Goal: Information Seeking & Learning: Learn about a topic

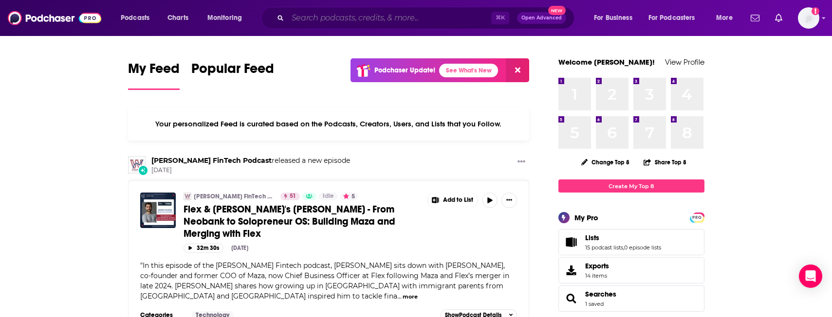
click at [297, 19] on input "Search podcasts, credits, & more..." at bounding box center [390, 18] width 204 height 16
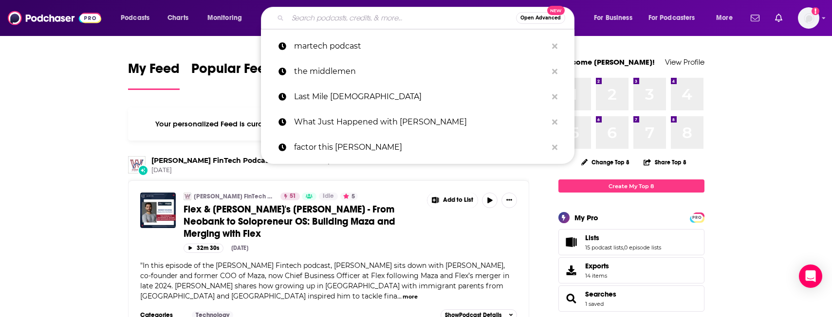
paste input "On With [PERSON_NAME] / Pivot"
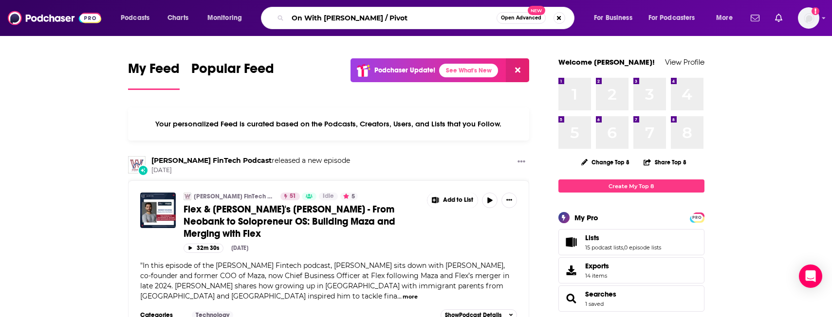
drag, startPoint x: 397, startPoint y: 17, endPoint x: 371, endPoint y: 16, distance: 25.8
click at [371, 16] on input "On With [PERSON_NAME] / Pivot" at bounding box center [392, 18] width 209 height 16
type input "On With [PERSON_NAME]"
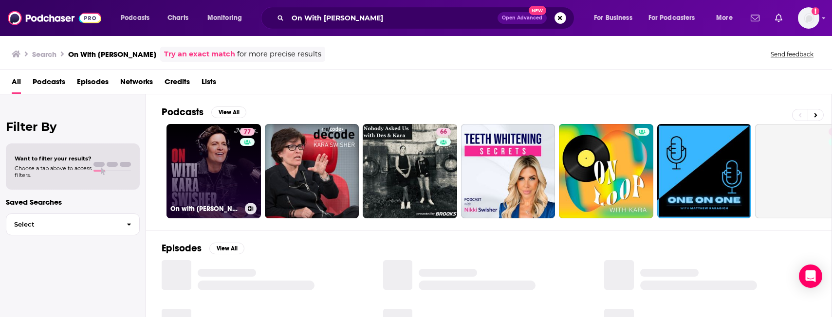
click at [205, 176] on link "77 On with [PERSON_NAME]" at bounding box center [214, 171] width 94 height 94
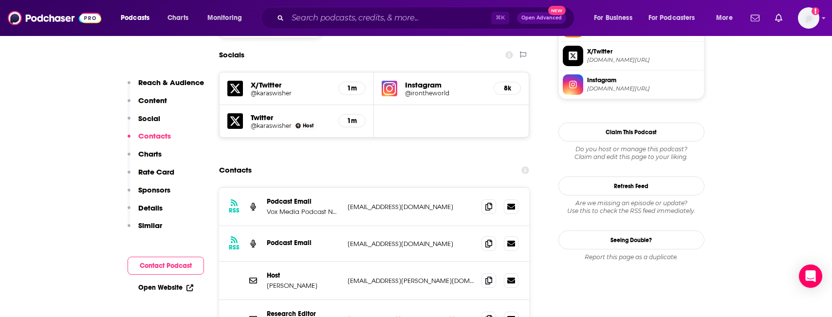
scroll to position [850, 0]
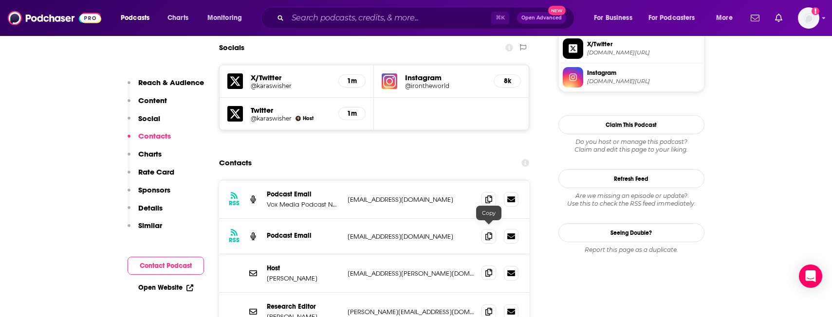
click at [491, 266] on span at bounding box center [489, 273] width 15 height 15
click at [331, 24] on input "Search podcasts, credits, & more..." at bounding box center [390, 18] width 204 height 16
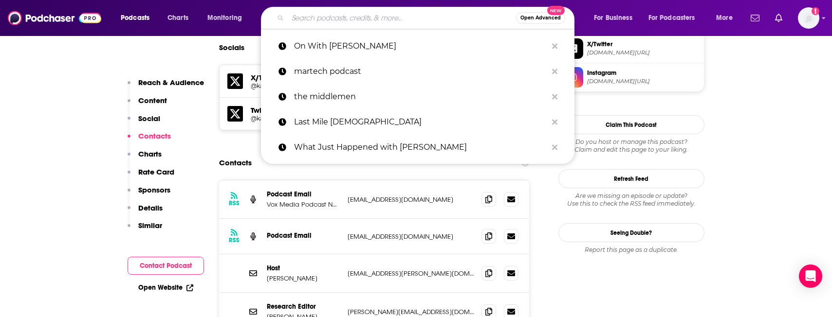
paste input "Bloomberg Tech Disruptors Podcast"
type input "Bloomberg Tech Disruptors Podcast"
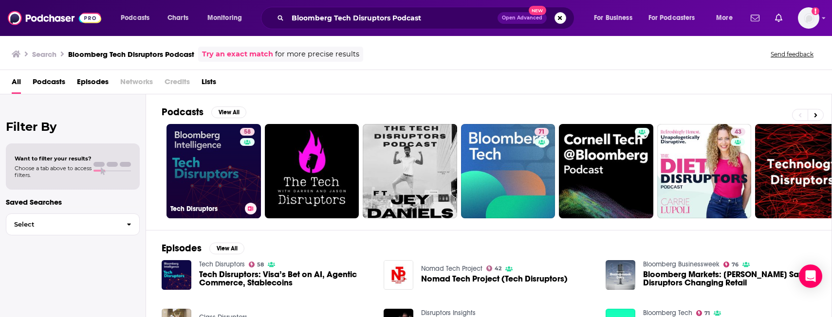
click at [180, 190] on link "58 Tech Disruptors" at bounding box center [214, 171] width 94 height 94
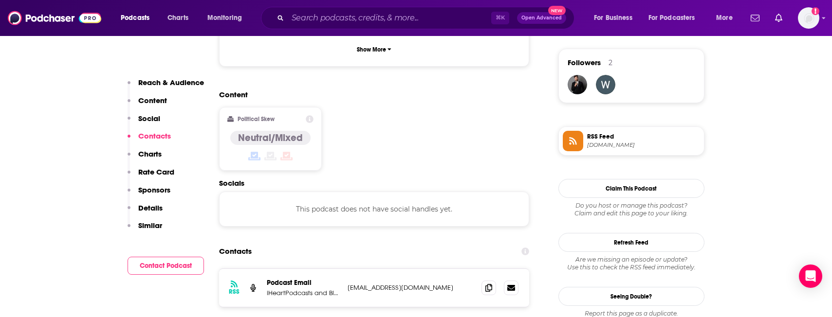
scroll to position [741, 0]
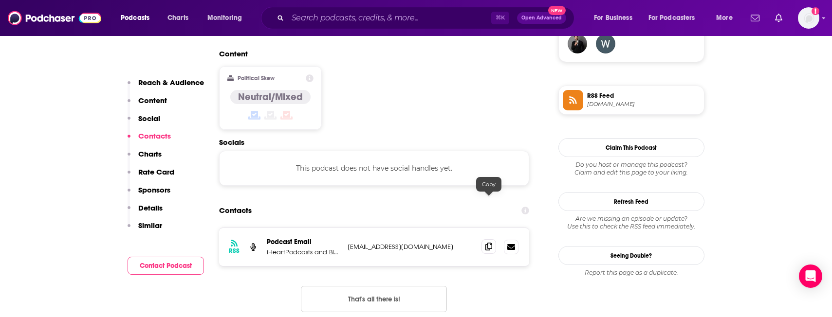
click at [483, 240] on span at bounding box center [489, 247] width 15 height 15
click at [303, 30] on div "Podcasts Charts Monitoring ⌘ K Open Advanced New For Business For Podcasters Mo…" at bounding box center [416, 18] width 832 height 36
click at [301, 19] on input "Search podcasts, credits, & more..." at bounding box center [390, 18] width 204 height 16
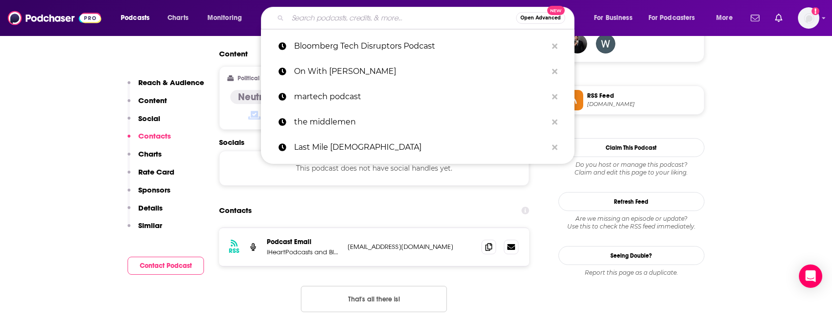
paste input "[PERSON_NAME]"
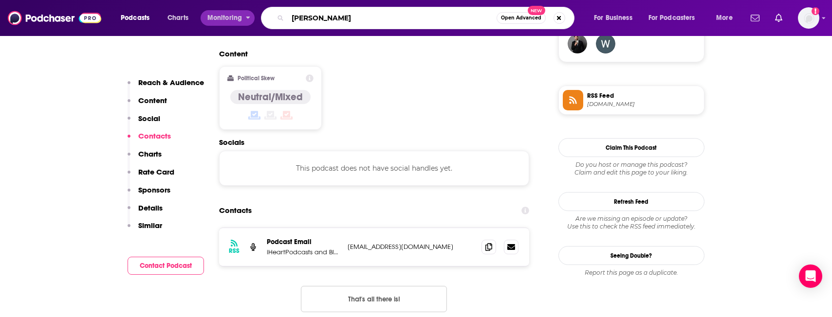
drag, startPoint x: 309, startPoint y: 16, endPoint x: 245, endPoint y: 16, distance: 63.3
click at [245, 16] on div "Podcasts Charts Monitoring [PERSON_NAME] Open Advanced New For Business For Pod…" at bounding box center [428, 18] width 628 height 22
paste input "SHIFT Podcast"
type input "SHIFT Podcast"
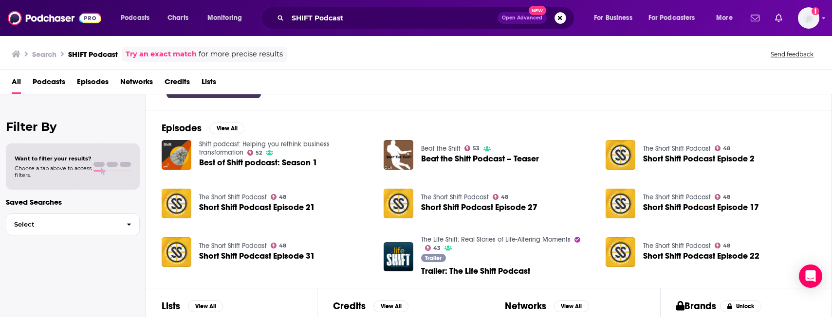
scroll to position [232, 0]
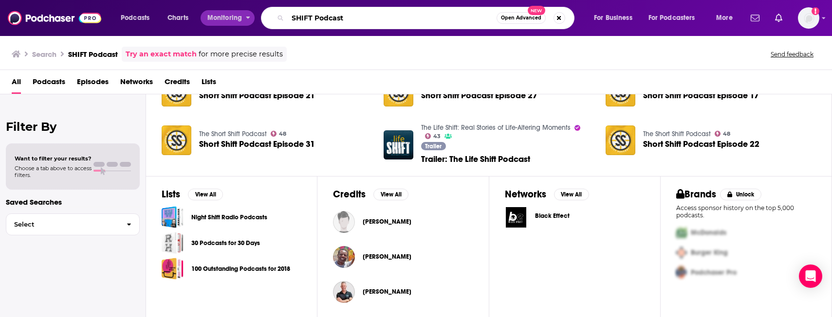
drag, startPoint x: 347, startPoint y: 19, endPoint x: 241, endPoint y: 19, distance: 105.7
click at [242, 19] on div "Podcasts Charts Monitoring SHIFT Podcast Open Advanced New For Business For Pod…" at bounding box center [428, 18] width 628 height 22
paste input "Data Skeptic"
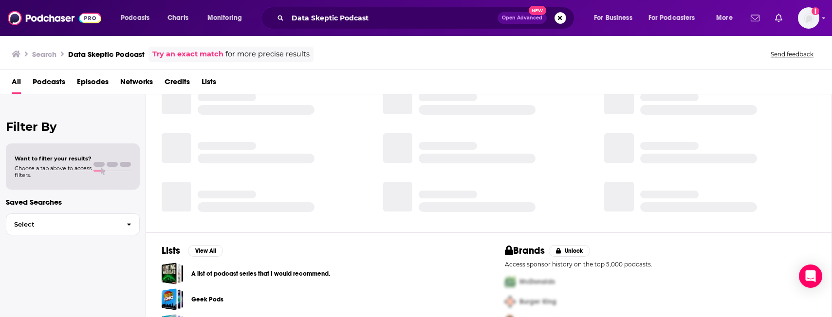
scroll to position [204, 0]
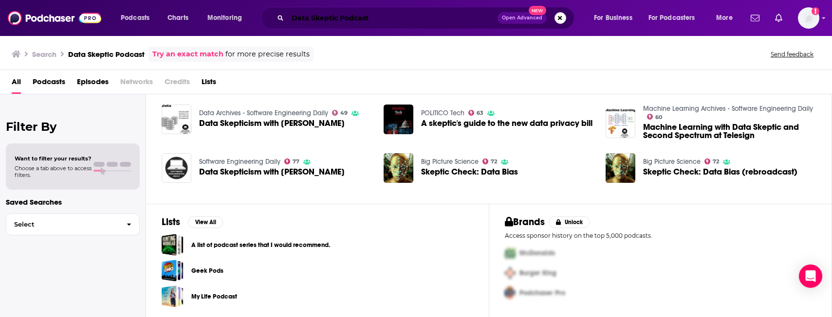
click at [316, 17] on input "Data Skeptic Podcast" at bounding box center [393, 18] width 210 height 16
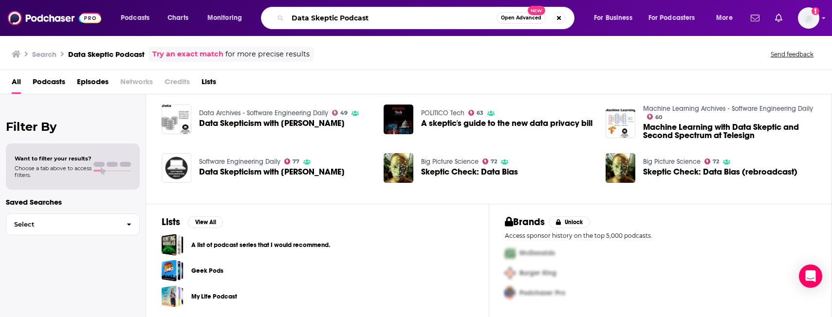
click at [316, 17] on input "Data Skeptic Podcast" at bounding box center [392, 18] width 209 height 16
paste input "FRAMED"
type input "DataFRAMED Podcast"
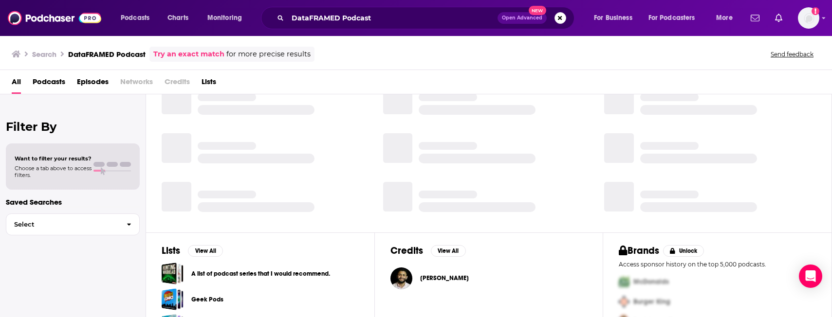
scroll to position [204, 0]
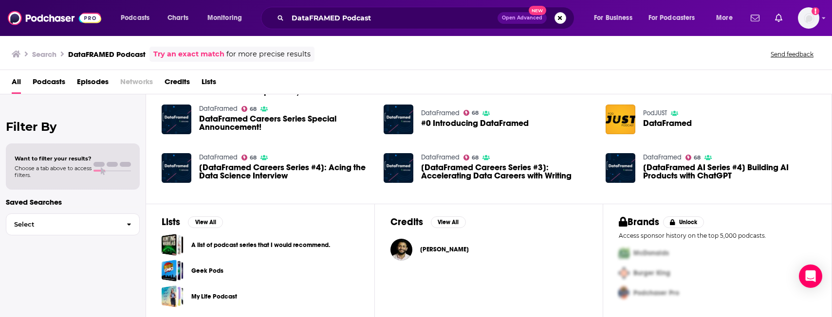
click at [51, 90] on span "Podcasts" at bounding box center [49, 84] width 33 height 20
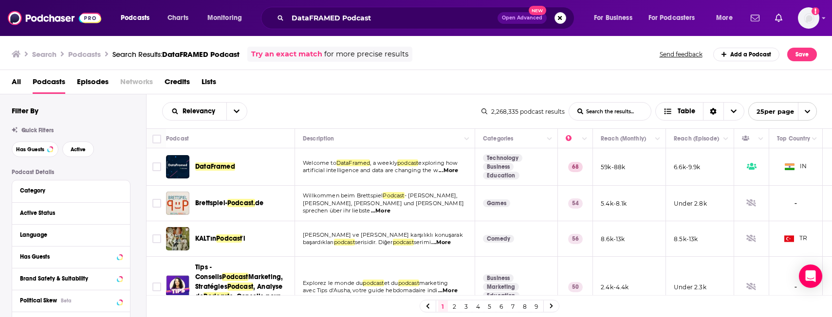
click at [223, 168] on span "DataFramed" at bounding box center [215, 167] width 40 height 8
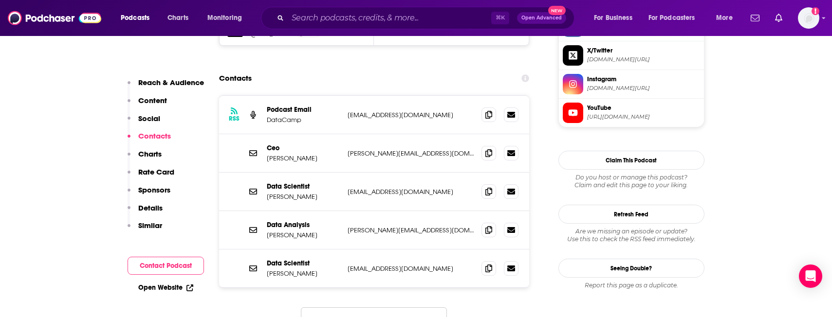
scroll to position [963, 0]
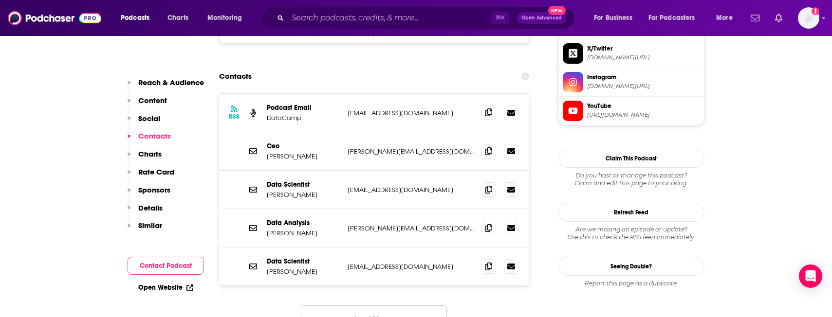
click at [485, 105] on span at bounding box center [489, 112] width 15 height 15
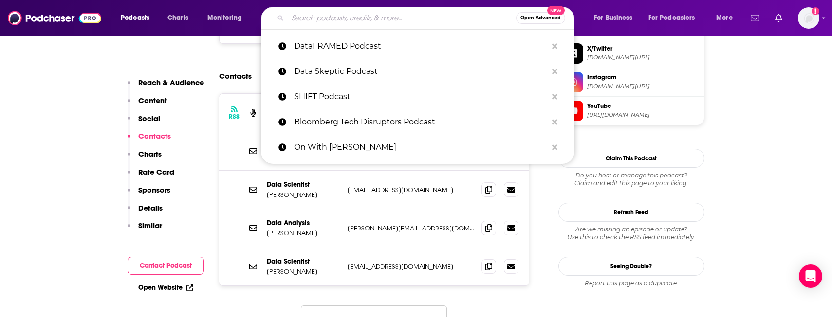
click at [312, 17] on input "Search podcasts, credits, & more..." at bounding box center [402, 18] width 228 height 16
paste input "Disruptive Innovators Podcast"
type input "Disruptive Innovators Podcast"
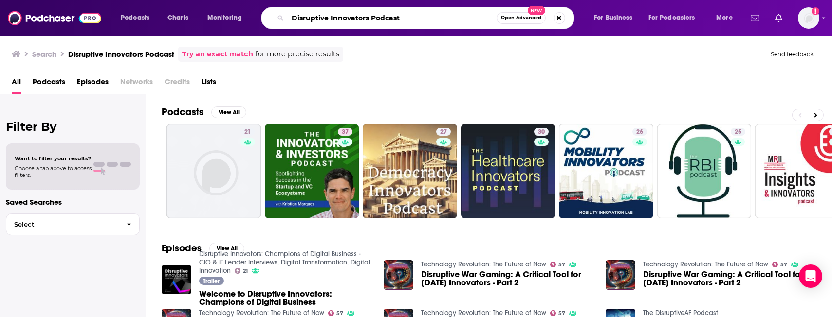
click at [355, 20] on input "Disruptive Innovators Podcast" at bounding box center [392, 18] width 209 height 16
type input "On with [PERSON_NAME]"
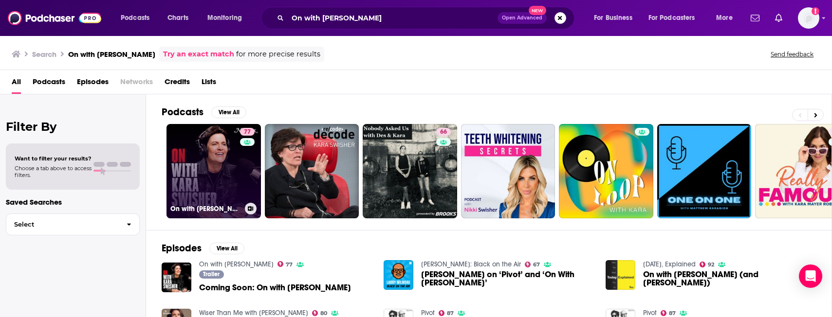
click at [184, 178] on link "77 On with [PERSON_NAME]" at bounding box center [214, 171] width 94 height 94
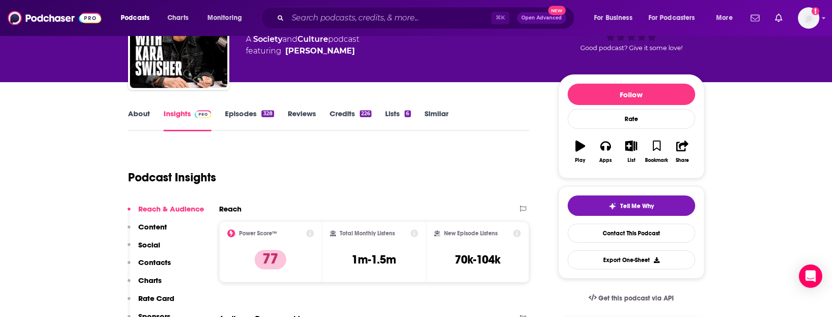
scroll to position [122, 0]
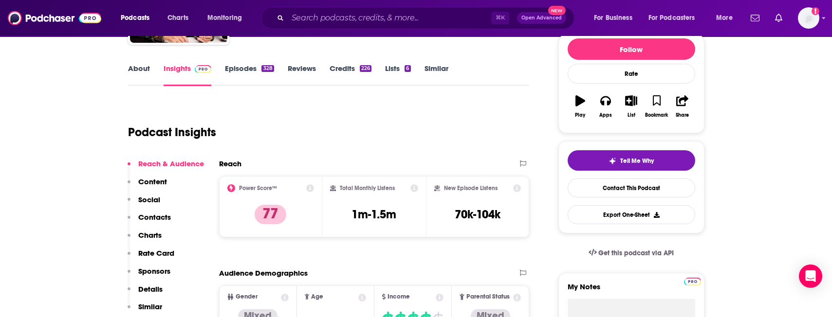
click at [145, 65] on link "About" at bounding box center [139, 75] width 22 height 22
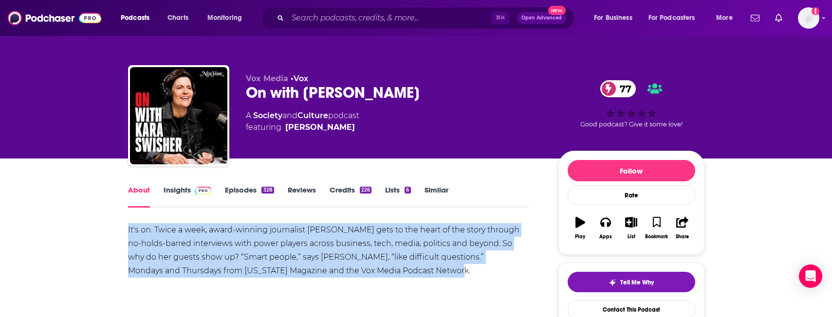
drag, startPoint x: 483, startPoint y: 277, endPoint x: 121, endPoint y: 229, distance: 365.4
copy div "It's on. Twice a week, award-winning journalist [PERSON_NAME] gets to the heart…"
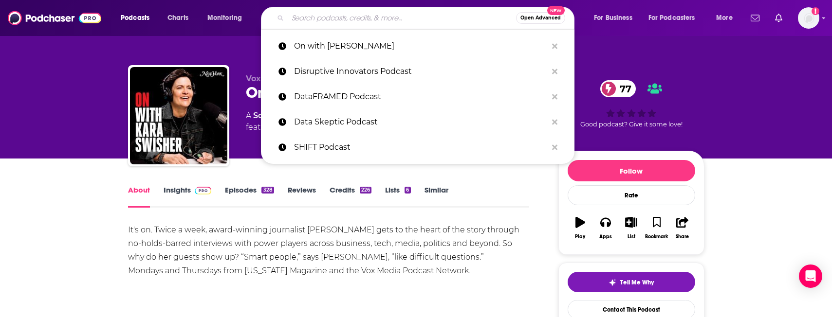
click at [344, 20] on input "Search podcasts, credits, & more..." at bounding box center [402, 18] width 228 height 16
paste input "Bloomberg Tech Disruptors Podcast"
type input "Bloomberg Tech Disruptors Podcast"
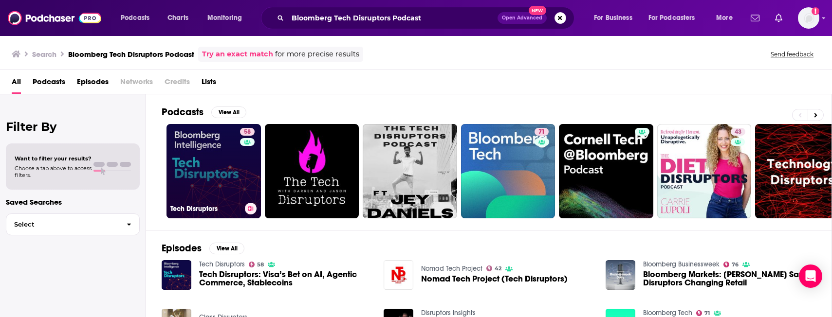
click at [180, 186] on link "58 Tech Disruptors" at bounding box center [214, 171] width 94 height 94
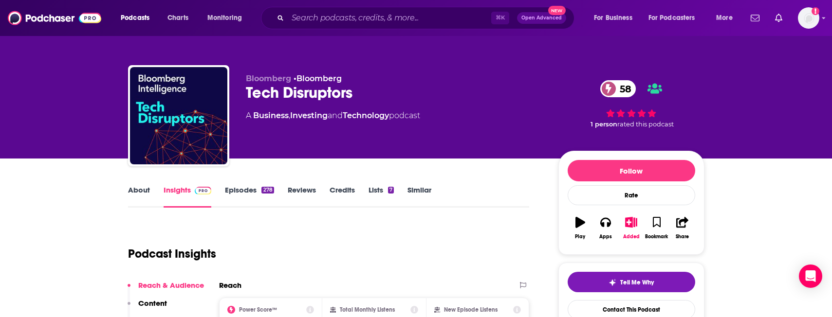
click at [134, 195] on link "About" at bounding box center [139, 197] width 22 height 22
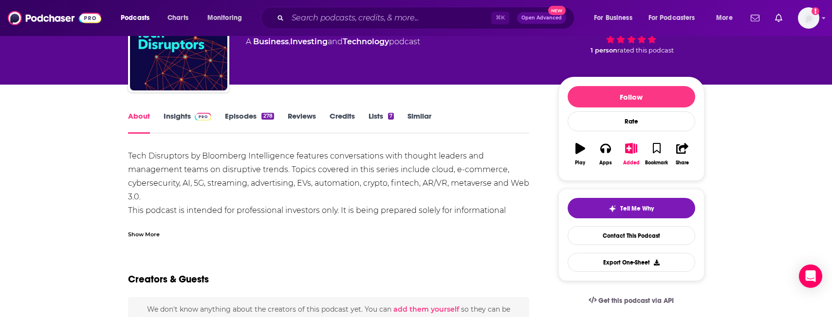
scroll to position [74, 0]
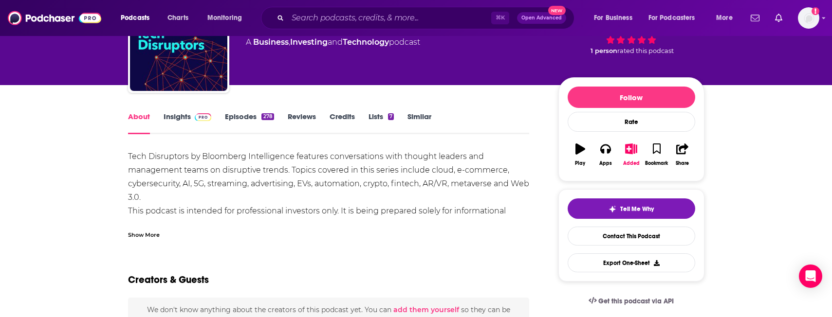
click at [148, 233] on div "Show More" at bounding box center [144, 234] width 32 height 9
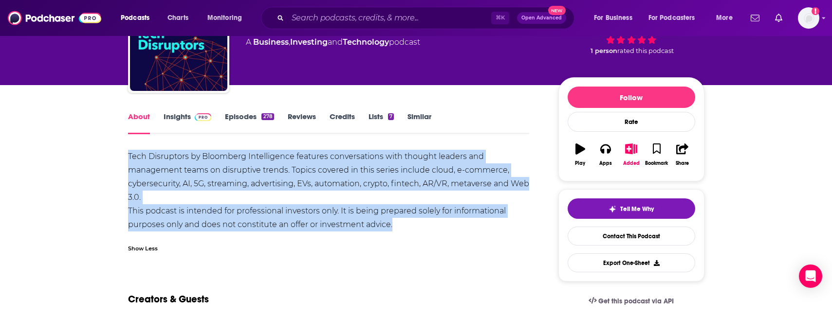
drag, startPoint x: 415, startPoint y: 228, endPoint x: 126, endPoint y: 153, distance: 298.3
copy div "Tech Disruptors by Bloomberg Intelligence features conversations with thought l…"
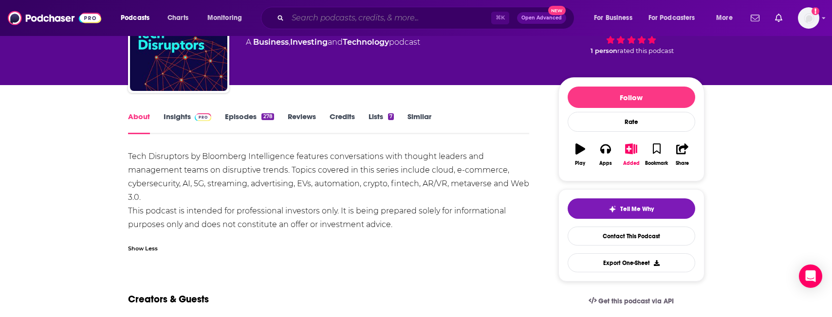
click at [307, 17] on input "Search podcasts, credits, & more..." at bounding box center [390, 18] width 204 height 16
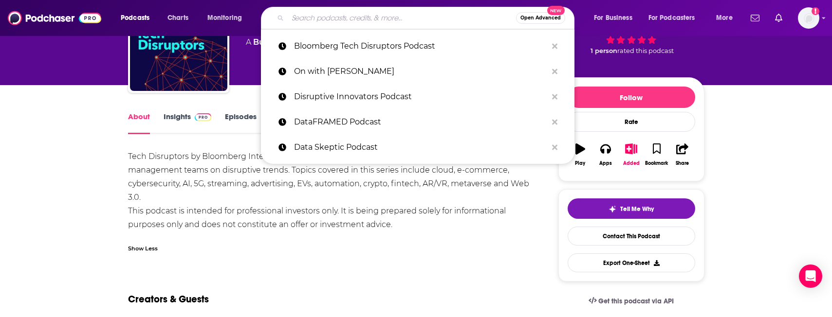
paste input "SHIFT Podcast"
type input "SHIFT Podcast"
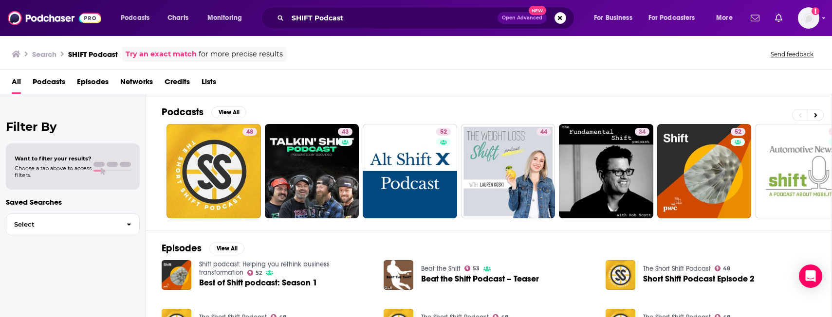
click at [53, 80] on span "Podcasts" at bounding box center [49, 84] width 33 height 20
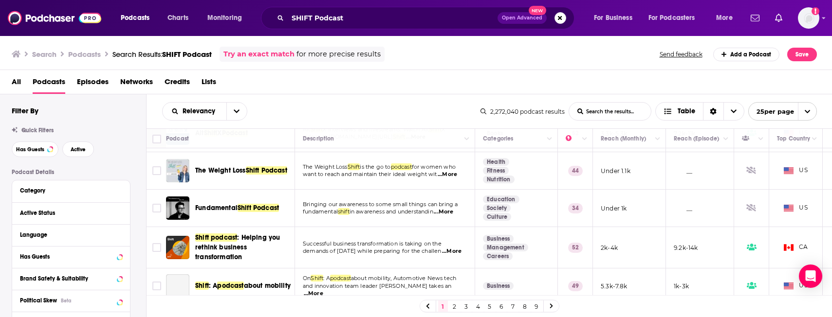
scroll to position [107, 0]
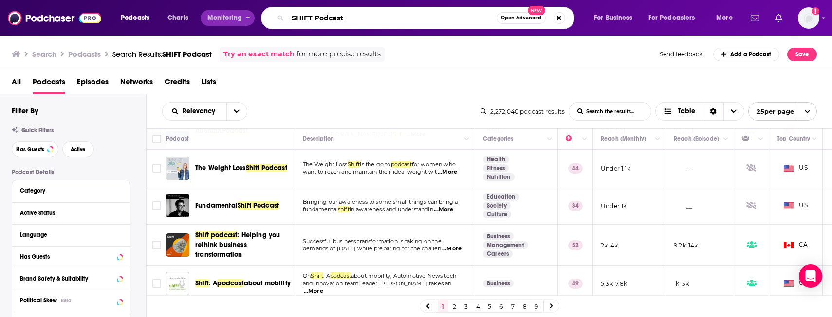
drag, startPoint x: 351, startPoint y: 19, endPoint x: 235, endPoint y: 19, distance: 116.4
click at [235, 19] on div "Podcasts Charts Monitoring SHIFT Podcast Open Advanced New For Business For Pod…" at bounding box center [428, 18] width 628 height 22
paste input "Data Skeptic"
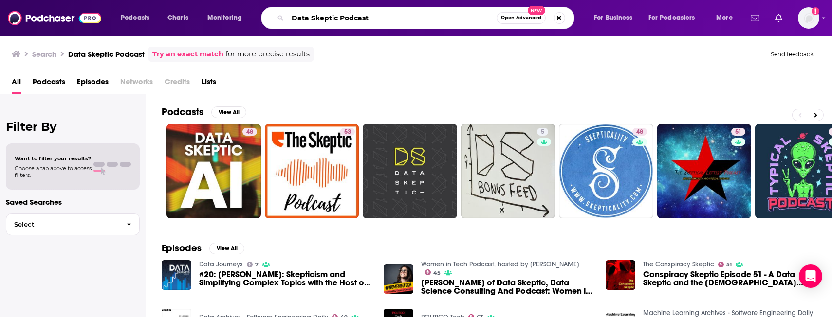
click at [309, 11] on input "Data Skeptic Podcast" at bounding box center [392, 18] width 209 height 16
paste input "FRAMED"
type input "DataFRAMED Podcast"
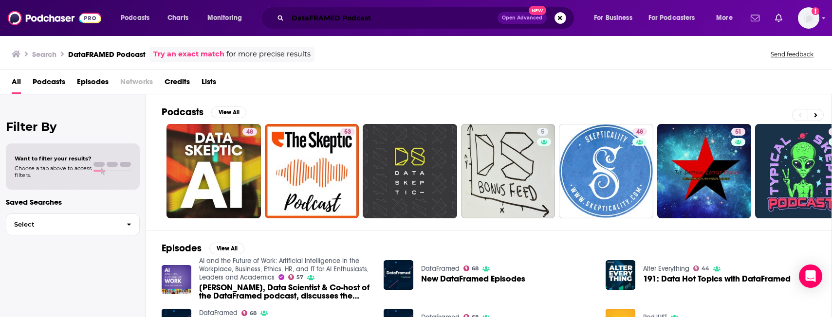
click at [389, 16] on input "DataFRAMED Podcast" at bounding box center [393, 18] width 210 height 16
click at [56, 82] on span "Podcasts" at bounding box center [49, 84] width 33 height 20
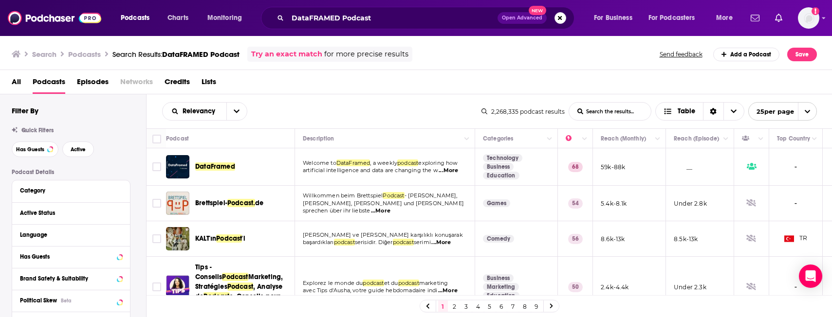
click at [219, 161] on div "DataFramed" at bounding box center [245, 166] width 101 height 23
click at [223, 169] on span "DataFramed" at bounding box center [215, 167] width 40 height 8
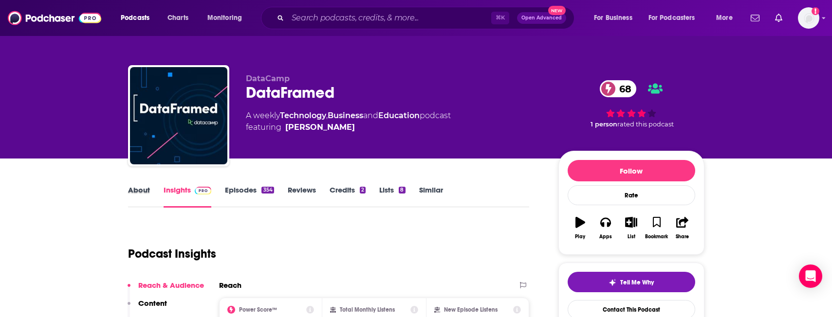
click at [150, 186] on div "About" at bounding box center [146, 197] width 36 height 22
click at [143, 188] on link "About" at bounding box center [139, 197] width 22 height 22
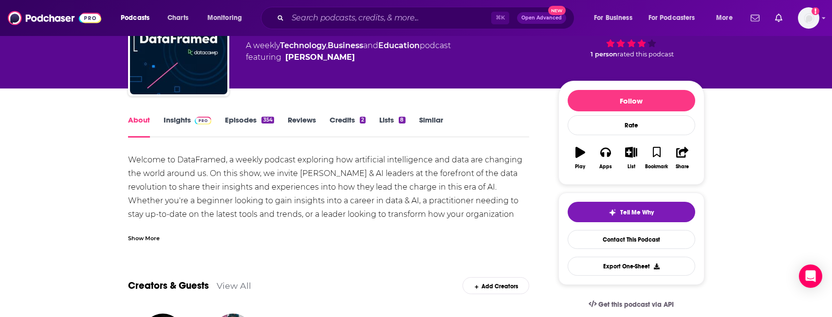
scroll to position [70, 0]
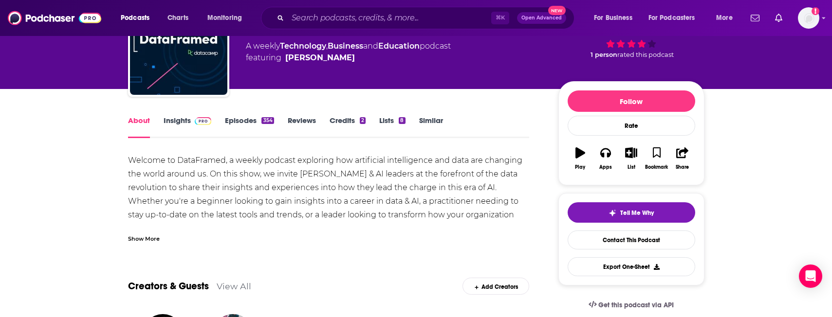
click at [145, 239] on div "Show More" at bounding box center [144, 238] width 32 height 9
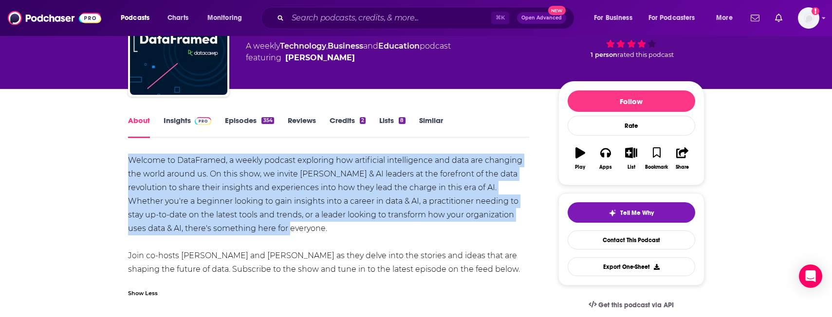
drag, startPoint x: 256, startPoint y: 233, endPoint x: 117, endPoint y: 161, distance: 155.9
copy div "Welcome to DataFramed, a weekly podcast exploring how artificial intelligence a…"
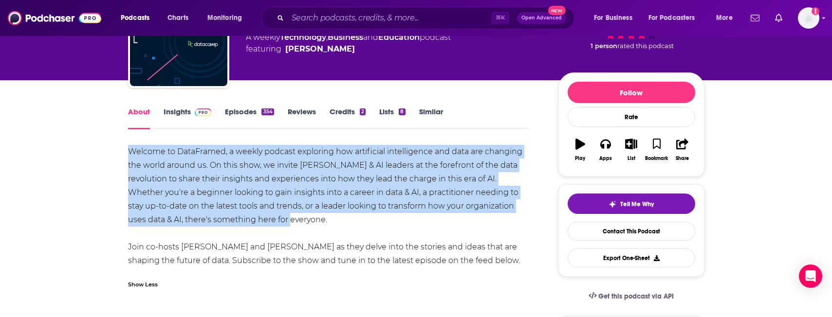
scroll to position [80, 0]
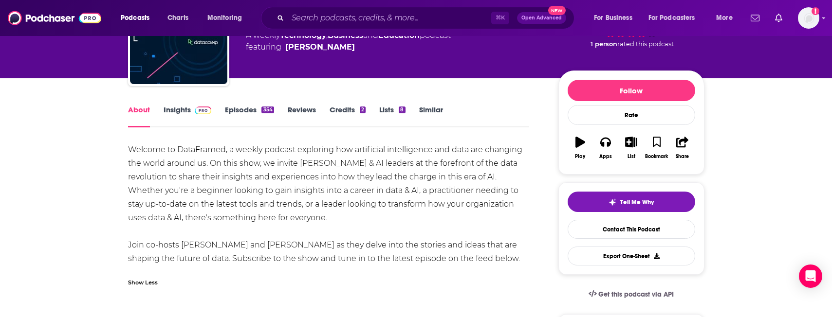
click at [226, 239] on div "Welcome to DataFramed, a weekly podcast exploring how artificial intelligence a…" at bounding box center [329, 204] width 402 height 123
drag, startPoint x: 229, startPoint y: 246, endPoint x: 203, endPoint y: 246, distance: 26.3
click at [203, 246] on div "Welcome to DataFramed, a weekly podcast exploring how artificial intelligence a…" at bounding box center [329, 204] width 402 height 123
copy div "[PERSON_NAME]"
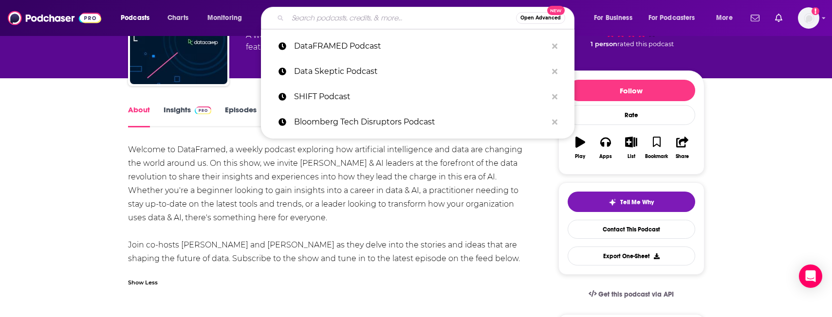
click at [305, 17] on input "Search podcasts, credits, & more..." at bounding box center [402, 18] width 228 height 16
paste input "Disruptive Innovators Podcast"
type input "Disruptive Innovators Podcast"
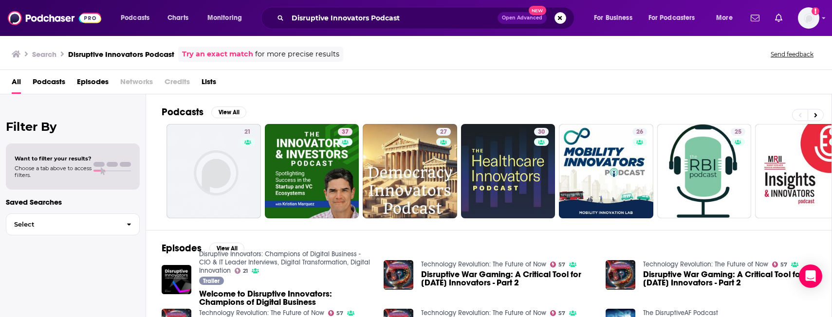
click at [57, 83] on span "Podcasts" at bounding box center [49, 84] width 33 height 20
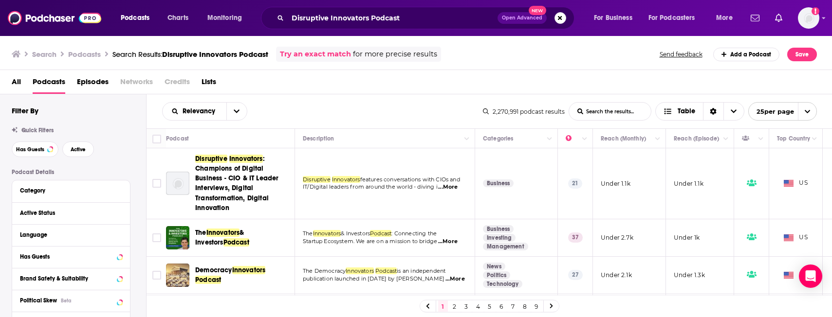
click at [258, 187] on div "Podcasts Charts Monitoring Disruptive Innovators Podcast Open Advanced New For …" at bounding box center [416, 158] width 832 height 317
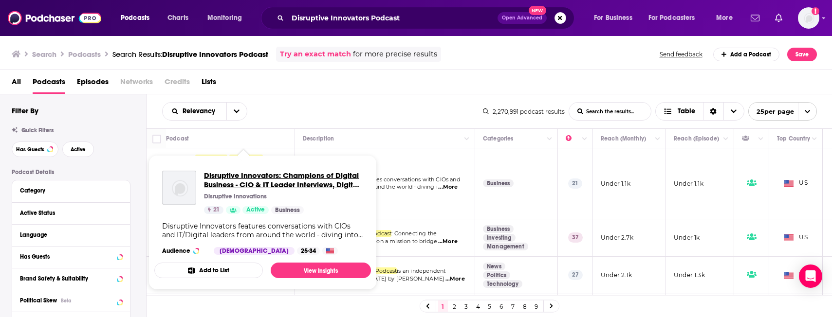
click at [259, 177] on span "Disruptive Innovators: Champions of Digital Business - CIO & IT Leader Intervie…" at bounding box center [283, 180] width 159 height 19
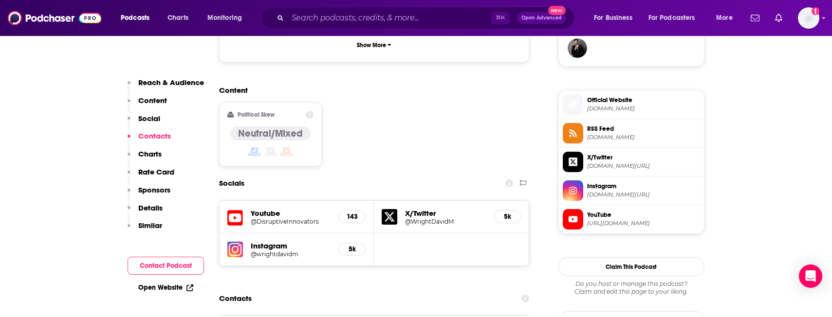
scroll to position [802, 0]
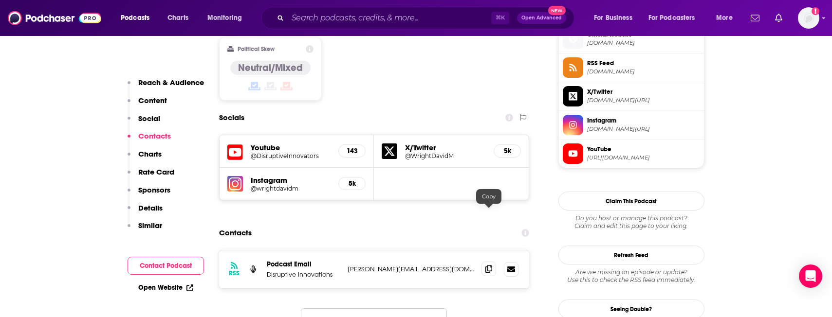
click at [490, 265] on icon at bounding box center [488, 269] width 7 height 8
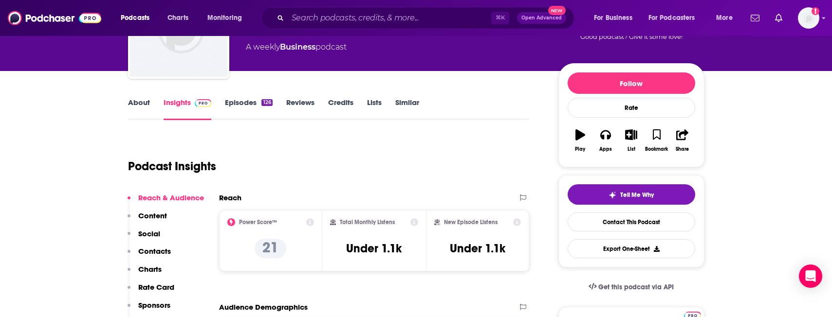
scroll to position [30, 0]
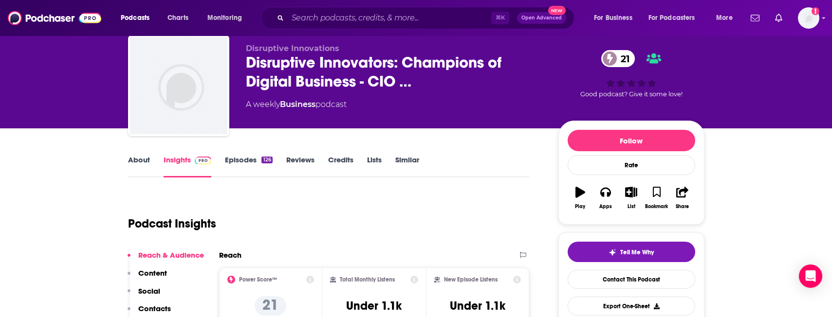
click at [131, 156] on link "About" at bounding box center [139, 166] width 22 height 22
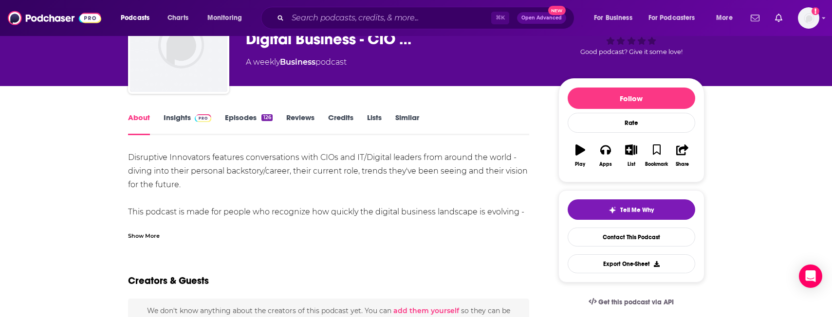
scroll to position [71, 0]
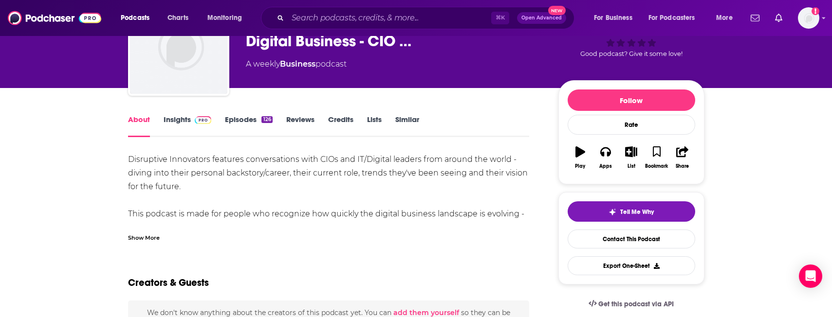
click at [155, 236] on div "Show More" at bounding box center [144, 237] width 32 height 9
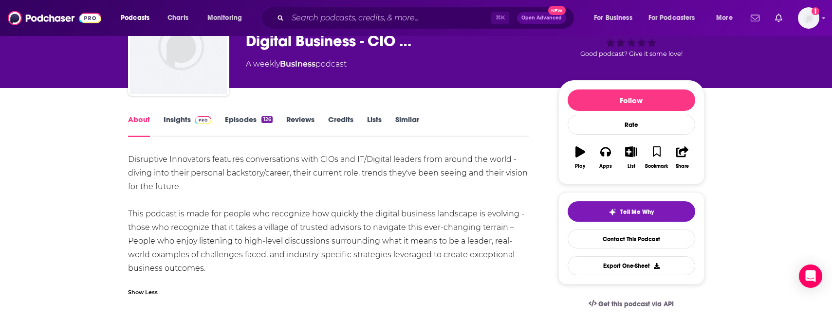
drag, startPoint x: 238, startPoint y: 271, endPoint x: 113, endPoint y: 160, distance: 166.9
copy div "Disruptive Innovators features conversations with CIOs and IT/Digital leaders f…"
click at [312, 15] on input "Search podcasts, credits, & more..." at bounding box center [390, 18] width 204 height 16
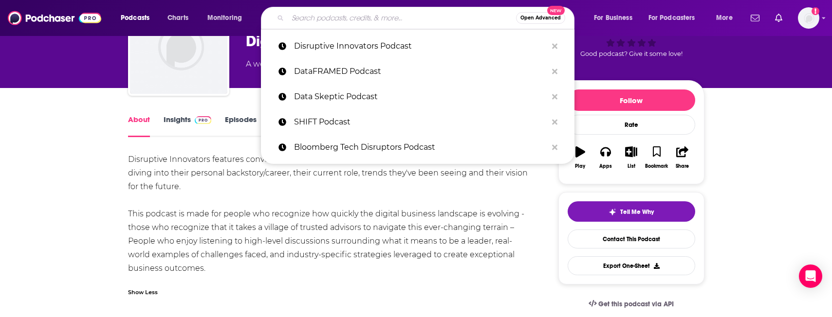
paste input "EChannel News Podcast"
type input "EChannel News Podcast"
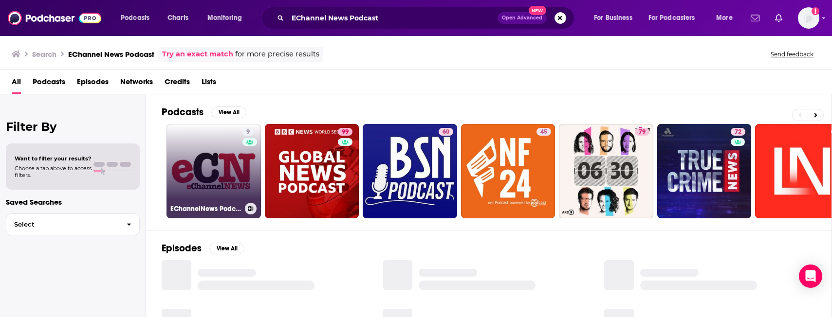
click at [212, 207] on h3 "EChannelNews Podcast" at bounding box center [205, 209] width 71 height 8
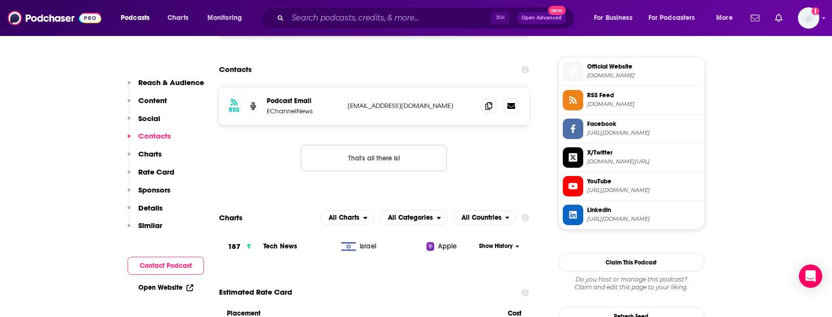
scroll to position [781, 0]
click at [486, 106] on icon at bounding box center [488, 105] width 7 height 8
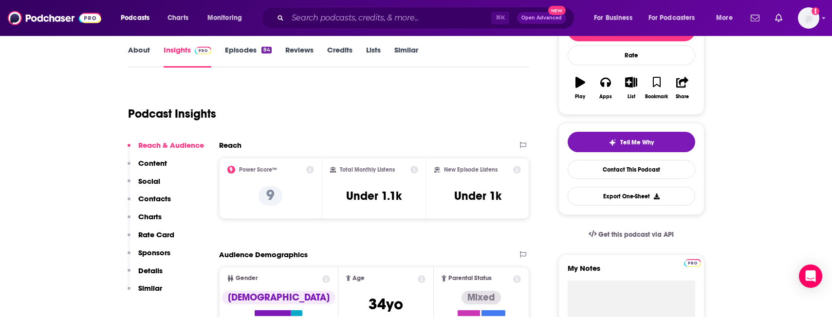
scroll to position [0, 0]
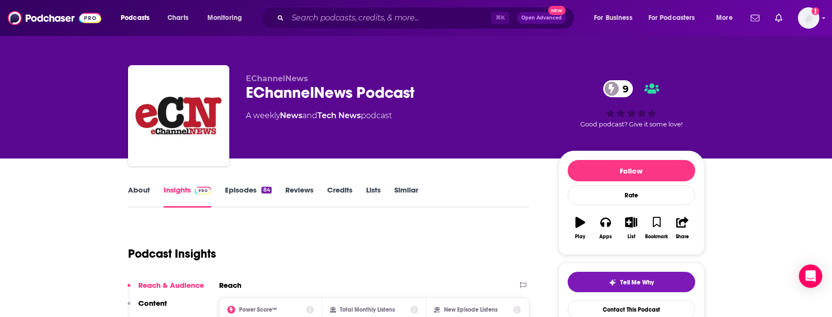
click at [134, 188] on link "About" at bounding box center [139, 197] width 22 height 22
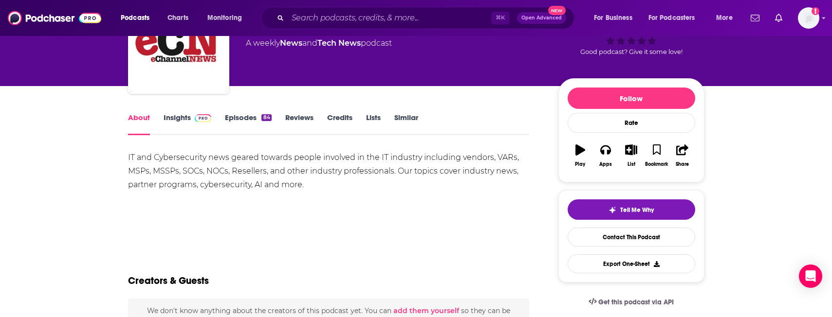
scroll to position [82, 0]
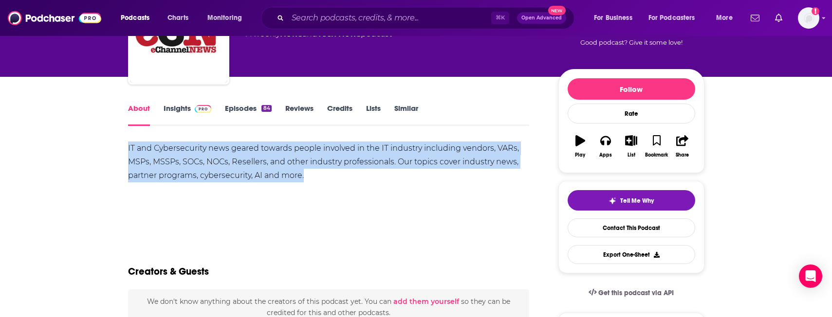
drag, startPoint x: 305, startPoint y: 180, endPoint x: 127, endPoint y: 148, distance: 180.6
copy div "IT and Cybersecurity news geared towards people involved in the IT industry inc…"
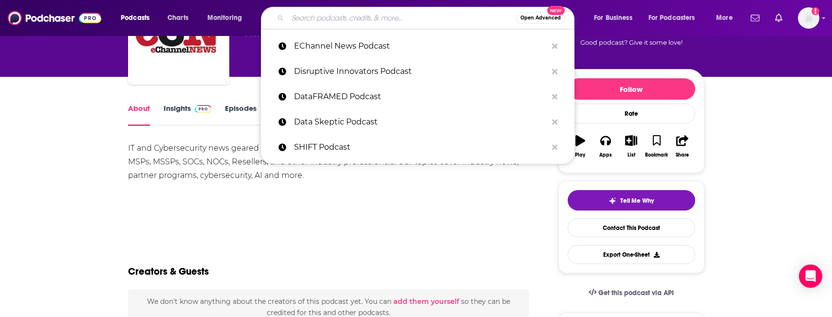
click at [309, 13] on input "Search podcasts, credits, & more..." at bounding box center [402, 18] width 228 height 16
paste input "Exponent Podcast"
type input "Exponent Podcast"
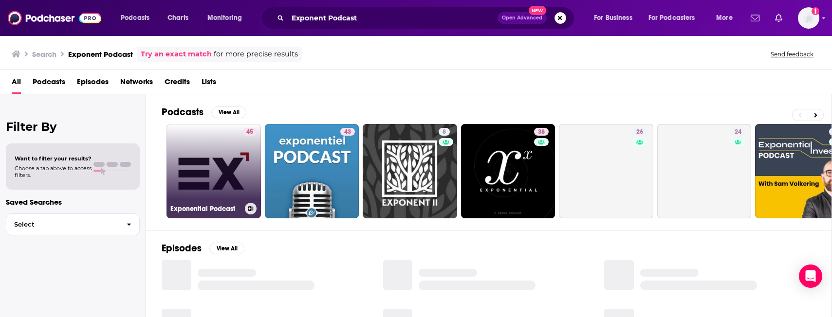
click at [237, 171] on link "45 Exponential Podcast" at bounding box center [214, 171] width 94 height 94
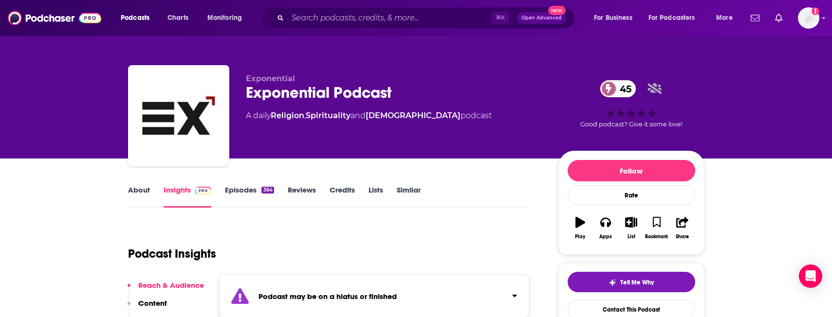
scroll to position [3, 0]
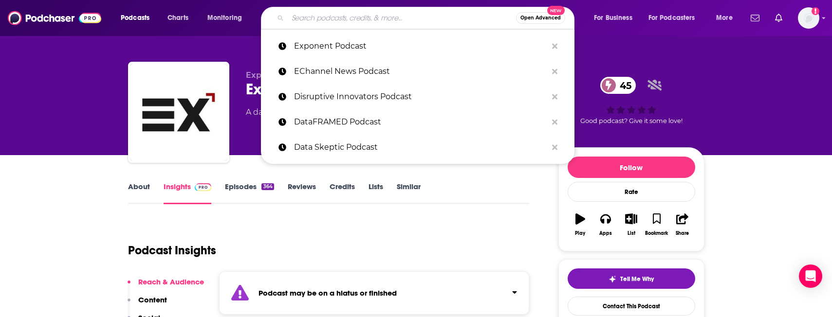
click at [307, 20] on input "Search podcasts, credits, & more..." at bounding box center [402, 18] width 228 height 16
paste input "Practical AI Podcast"
type input "Practical AI Podcast"
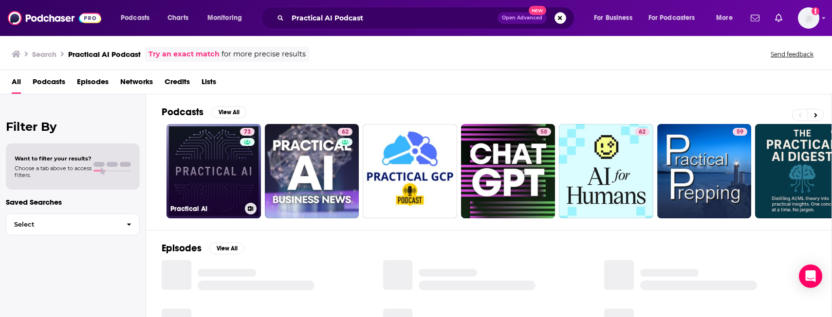
click at [229, 180] on link "73 Practical AI" at bounding box center [214, 171] width 94 height 94
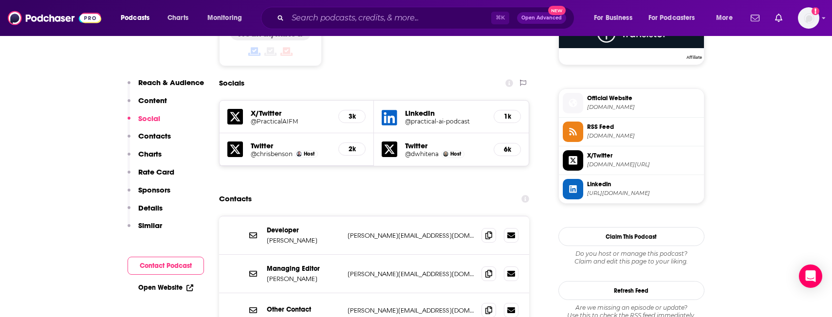
scroll to position [888, 0]
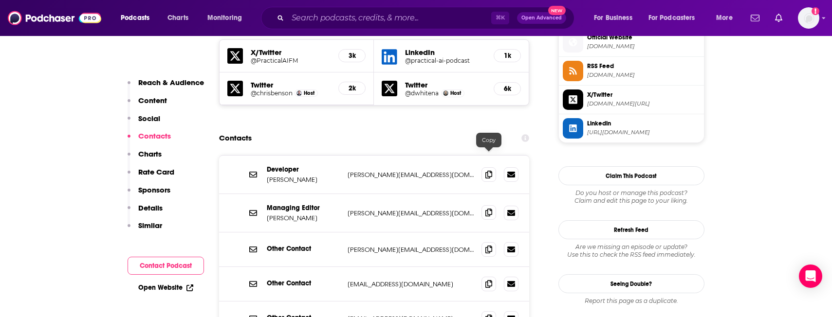
click at [490, 209] on icon at bounding box center [488, 213] width 7 height 8
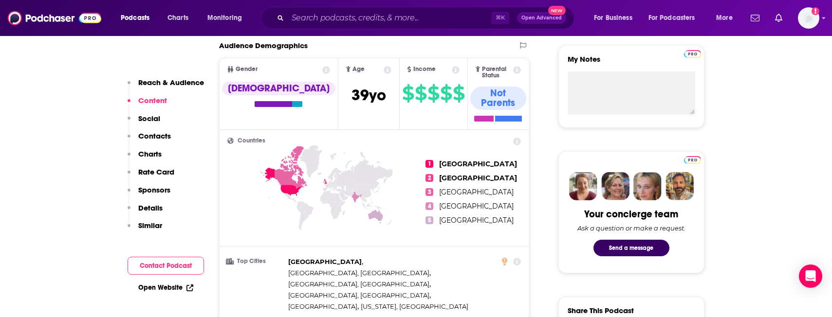
scroll to position [0, 0]
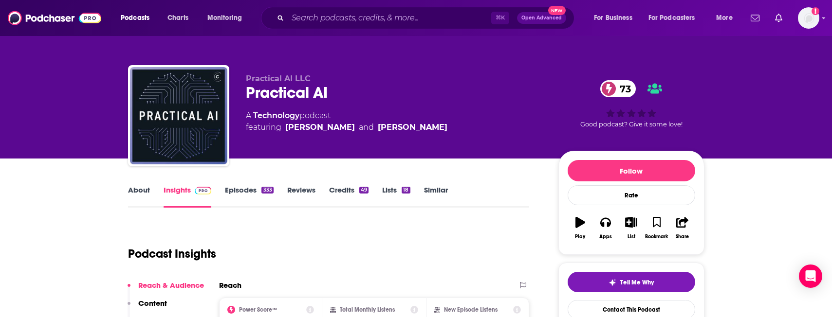
click at [138, 199] on link "About" at bounding box center [139, 197] width 22 height 22
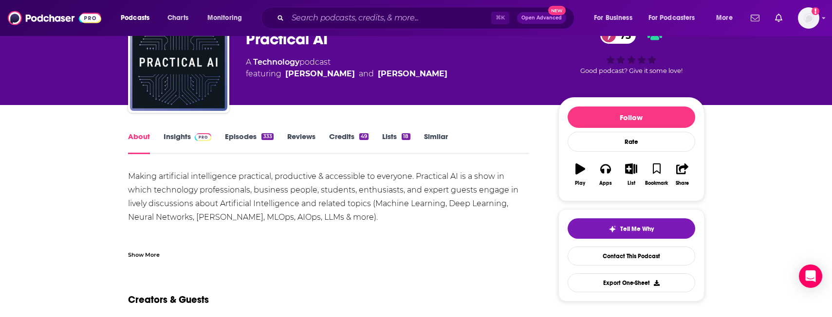
scroll to position [62, 0]
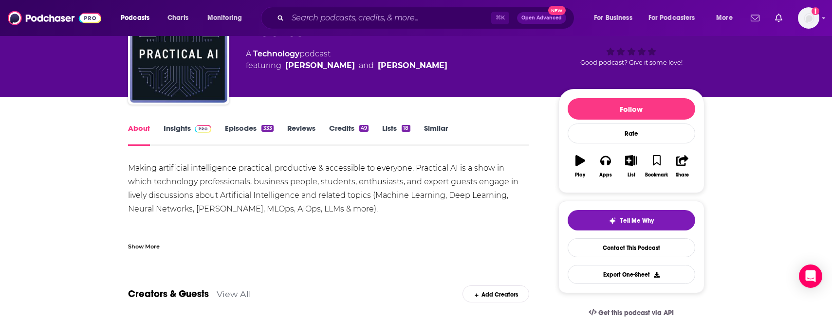
click at [149, 242] on div "Show More" at bounding box center [144, 245] width 32 height 9
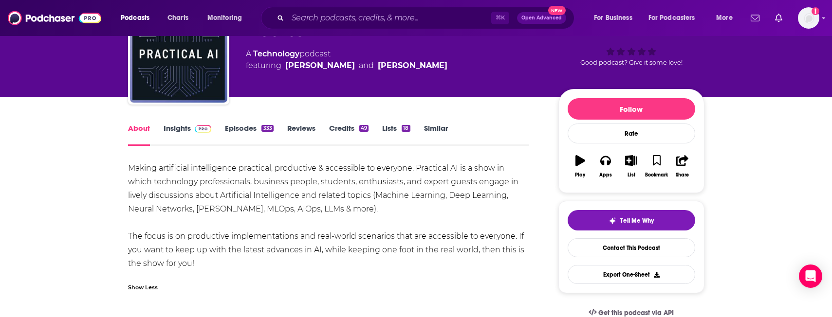
drag, startPoint x: 207, startPoint y: 264, endPoint x: 128, endPoint y: 169, distance: 124.1
click at [128, 169] on div "Making artificial intelligence practical, productive & accessible to everyone. …" at bounding box center [329, 216] width 402 height 109
copy div "Making artificial intelligence practical, productive & accessible to everyone. …"
